Goal: Task Accomplishment & Management: Manage account settings

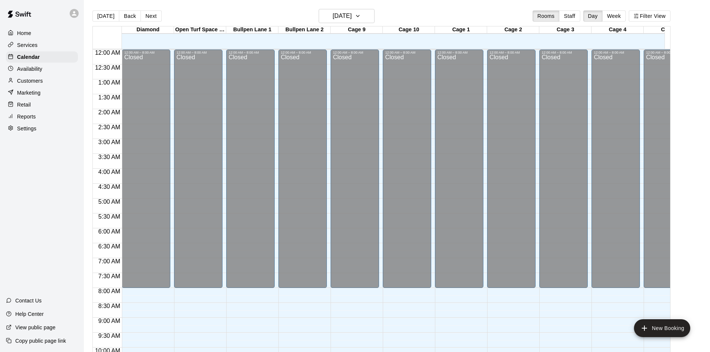
scroll to position [391, 0]
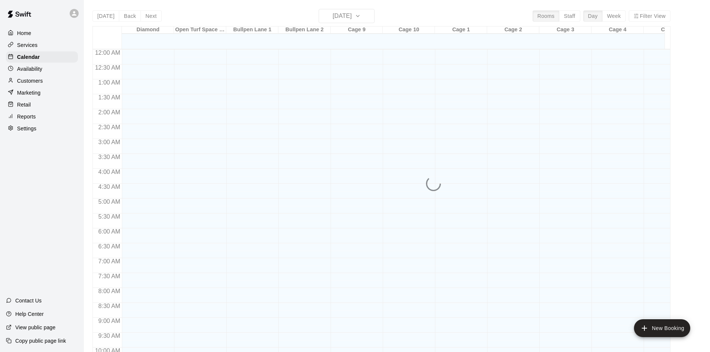
scroll to position [382, 0]
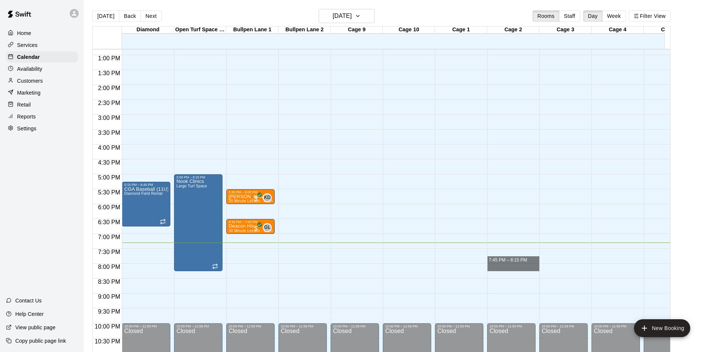
drag, startPoint x: 489, startPoint y: 265, endPoint x: 428, endPoint y: 263, distance: 61.2
click at [428, 263] on div "12:00 AM 12:30 AM 1:00 AM 1:30 AM 2:00 AM 2:30 AM 3:00 AM 3:30 AM 4:00 AM 4:30 …" at bounding box center [381, 205] width 577 height 312
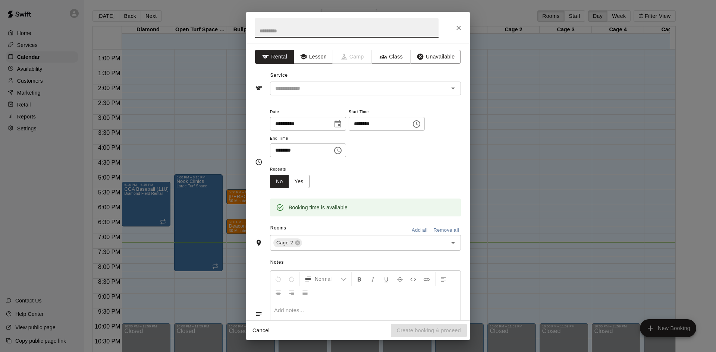
click at [458, 28] on icon "Close" at bounding box center [458, 28] width 4 height 4
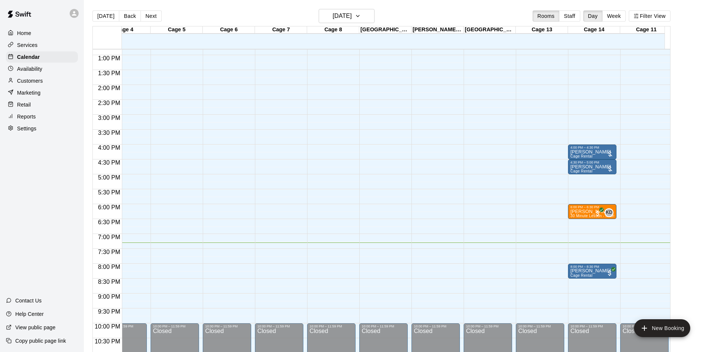
scroll to position [0, 548]
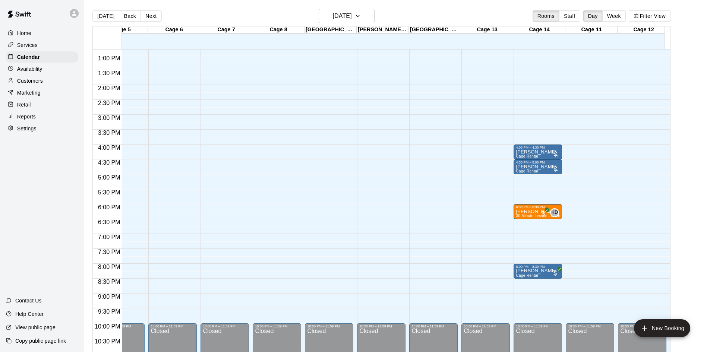
click at [423, 255] on div "12:00 AM – 8:00 AM Closed 10:00 PM – 11:59 PM Closed" at bounding box center [433, 26] width 48 height 716
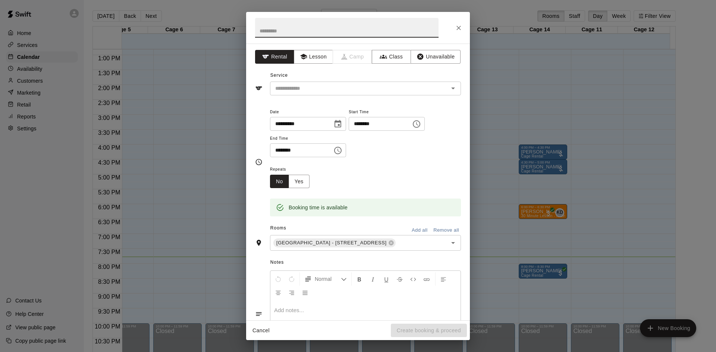
click at [460, 32] on button "Close" at bounding box center [458, 27] width 13 height 13
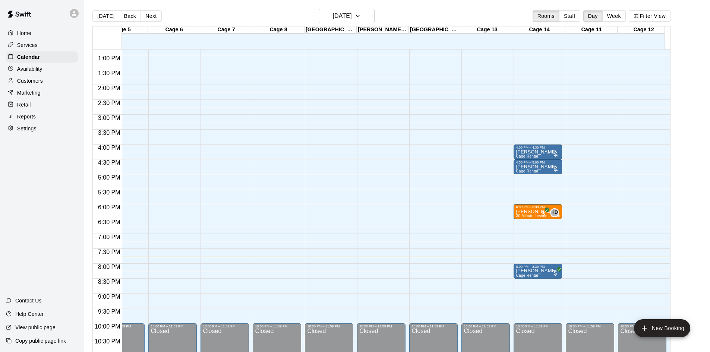
click at [462, 24] on div "[DATE] Back [DATE][DATE] Rooms Staff Day Week Filter View" at bounding box center [381, 17] width 578 height 17
click at [283, 262] on div "12:00 AM – 8:00 AM Closed 10:00 PM – 11:59 PM Closed" at bounding box center [277, 26] width 48 height 716
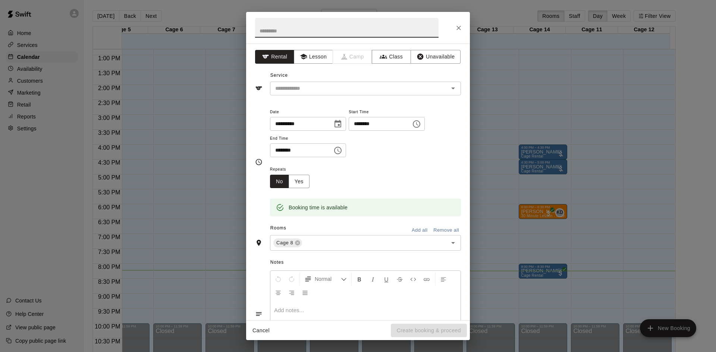
click at [458, 28] on icon "Close" at bounding box center [458, 28] width 4 height 4
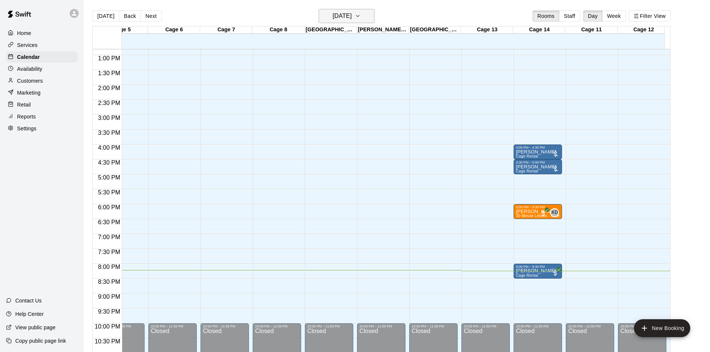
click at [352, 18] on h6 "[DATE]" at bounding box center [342, 16] width 19 height 10
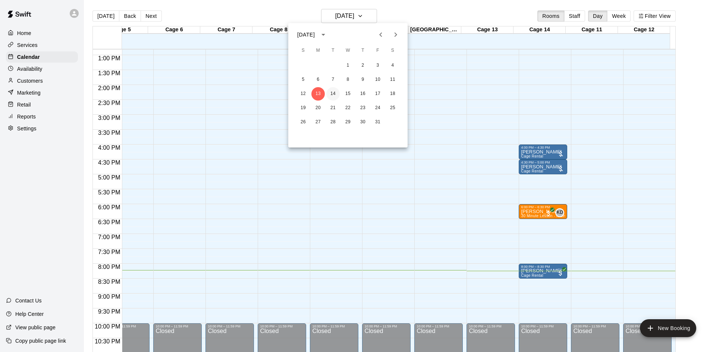
click at [338, 95] on button "14" at bounding box center [332, 93] width 13 height 13
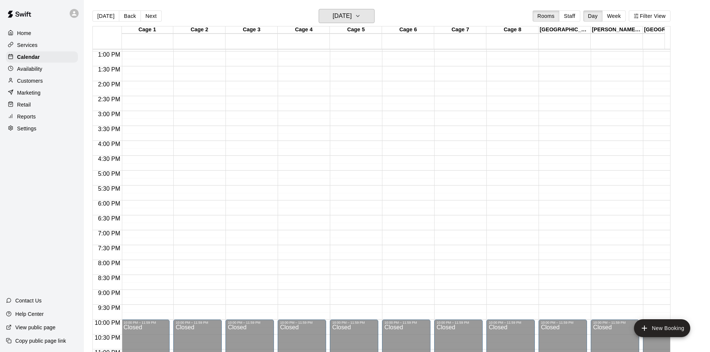
scroll to position [0, 282]
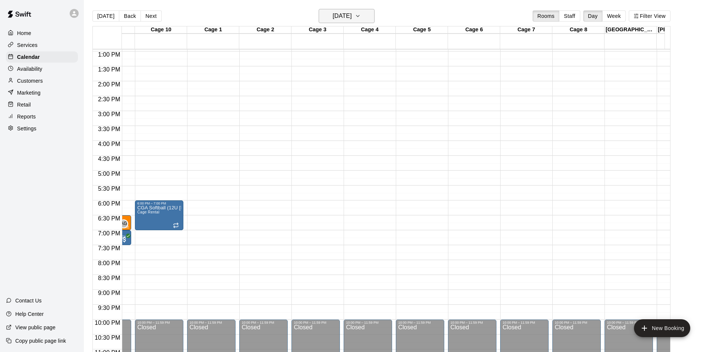
click at [363, 10] on button "[DATE]" at bounding box center [347, 16] width 56 height 14
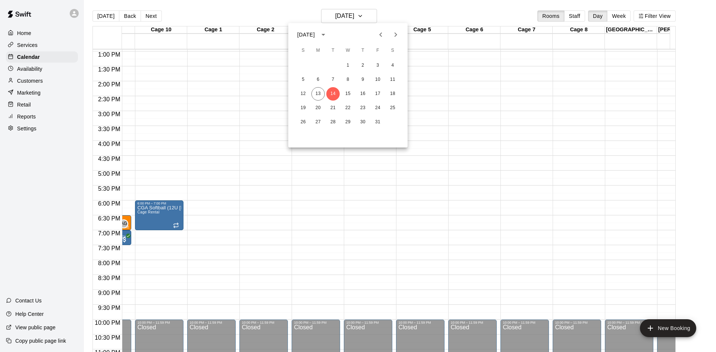
click at [329, 30] on div "[DATE]" at bounding box center [313, 34] width 32 height 13
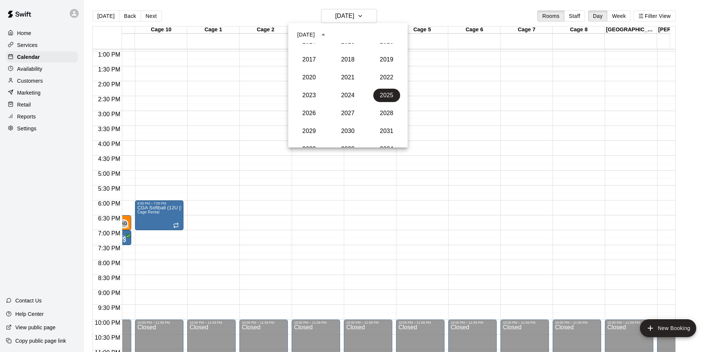
click at [456, 114] on div at bounding box center [358, 176] width 716 height 352
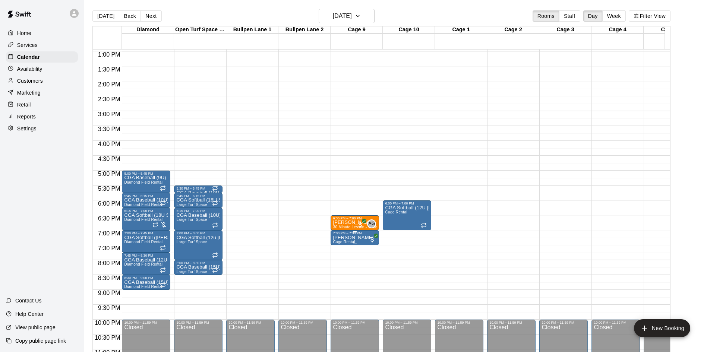
click at [357, 238] on p "[PERSON_NAME]" at bounding box center [353, 238] width 41 height 0
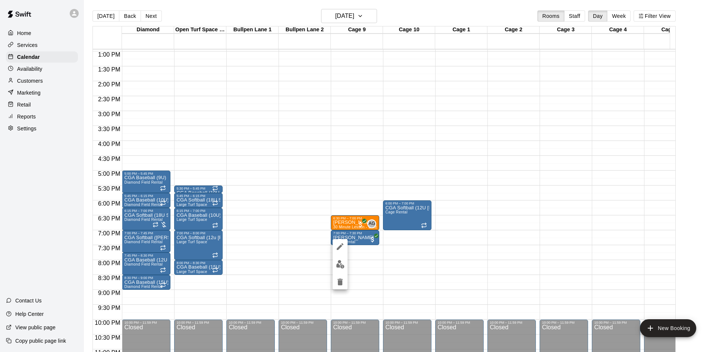
click at [337, 266] on img "edit" at bounding box center [340, 264] width 9 height 9
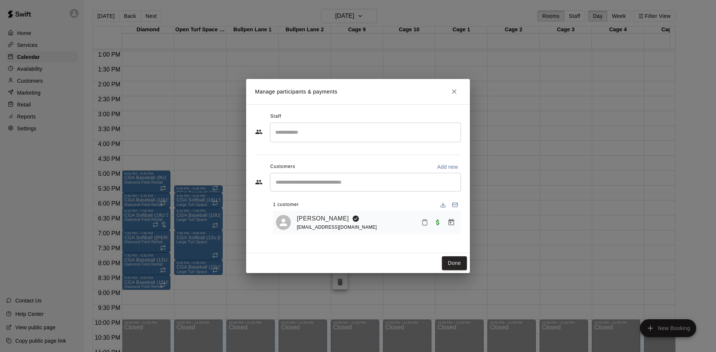
click at [429, 227] on button "Mark attendance" at bounding box center [424, 222] width 13 height 13
click at [405, 260] on div at bounding box center [358, 176] width 716 height 352
click at [444, 224] on button "Manage bookings & payment" at bounding box center [450, 222] width 13 height 13
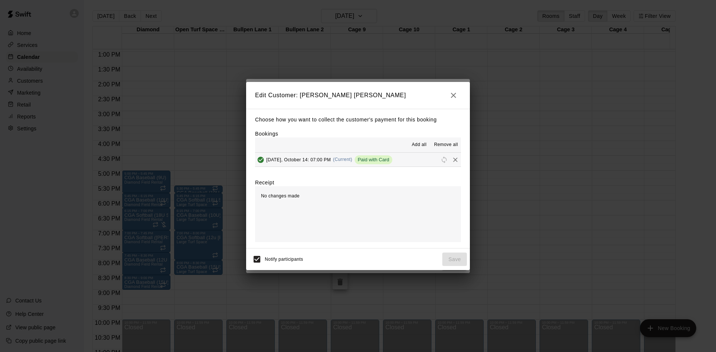
click at [453, 95] on icon "button" at bounding box center [453, 95] width 5 height 5
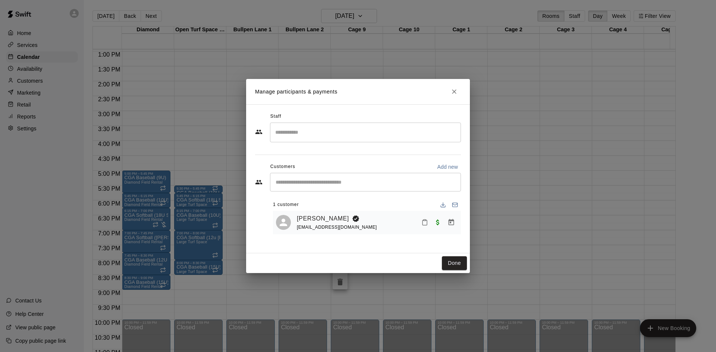
click at [455, 90] on icon "Close" at bounding box center [454, 91] width 4 height 4
